Goal: Entertainment & Leisure: Consume media (video, audio)

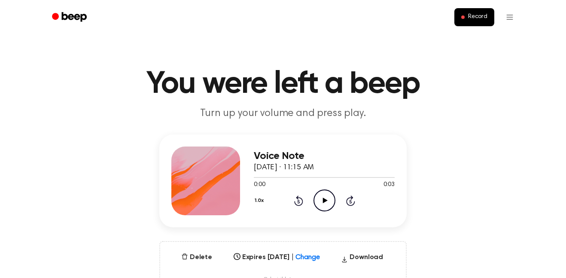
click at [322, 204] on icon "Play Audio" at bounding box center [324, 200] width 22 height 22
click at [320, 201] on icon "Play Audio" at bounding box center [324, 200] width 22 height 22
